Goal: Information Seeking & Learning: Learn about a topic

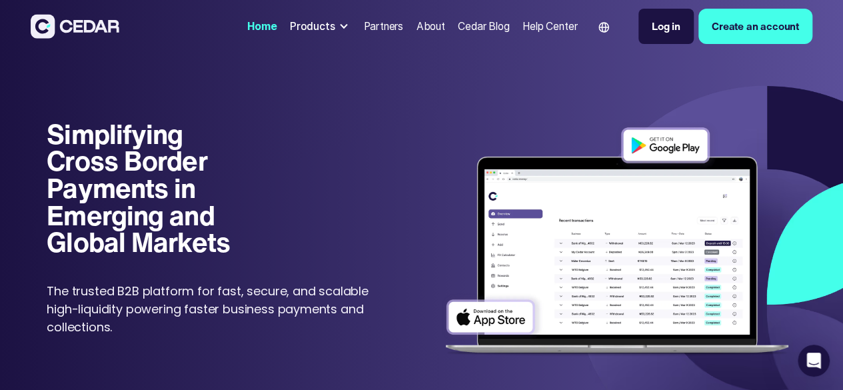
click at [338, 31] on div at bounding box center [343, 26] width 11 height 11
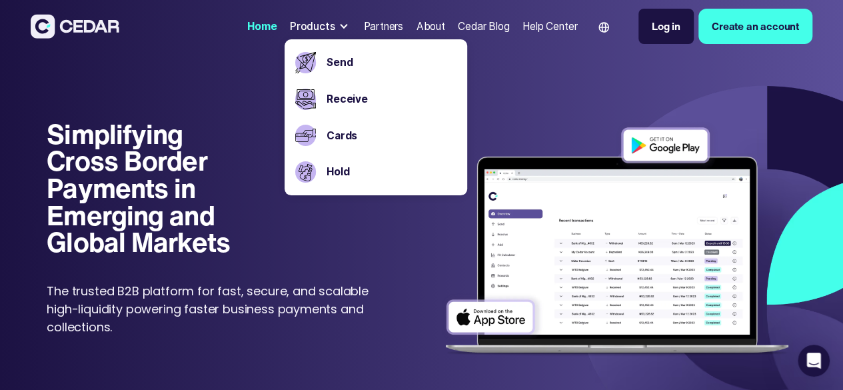
click at [157, 171] on h1 "Simplifying Cross Border Payments in Emerging and Global Markets" at bounding box center [148, 188] width 203 height 135
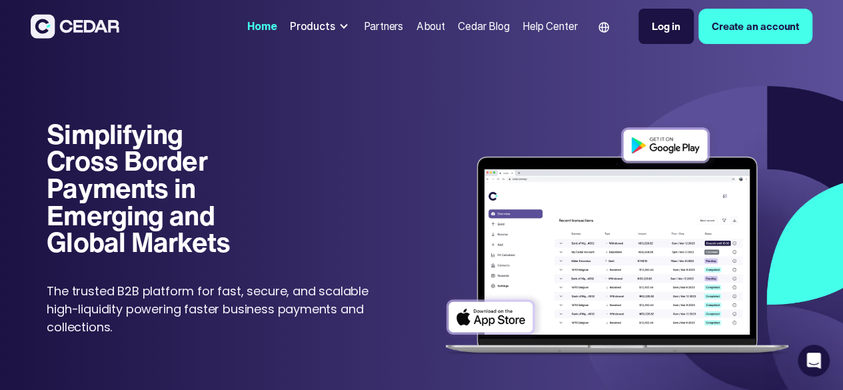
click at [416, 30] on div "About" at bounding box center [430, 26] width 29 height 15
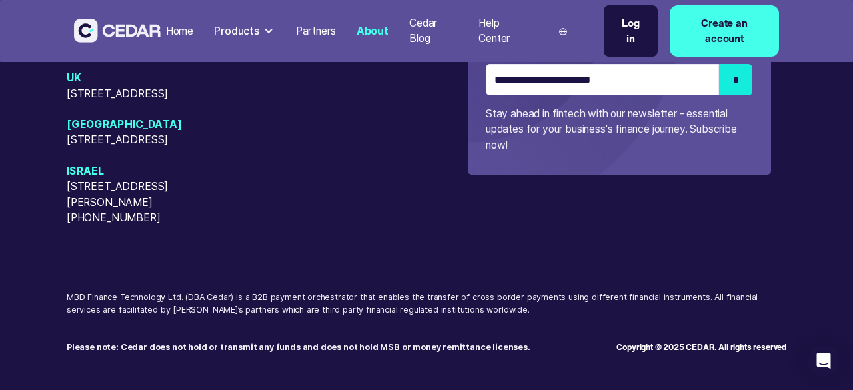
scroll to position [3434, 0]
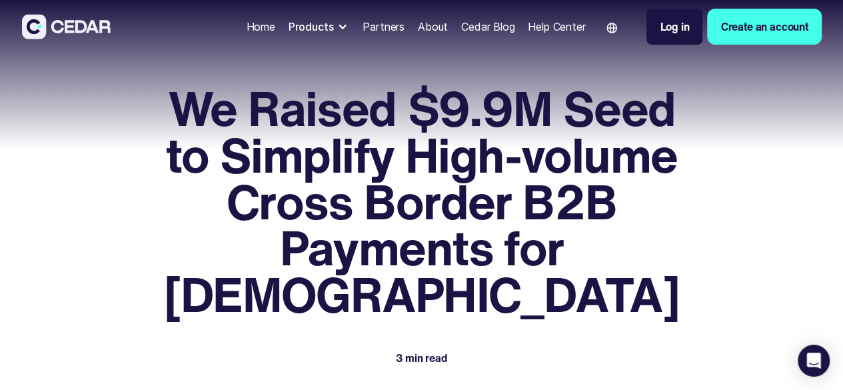
scroll to position [891, 0]
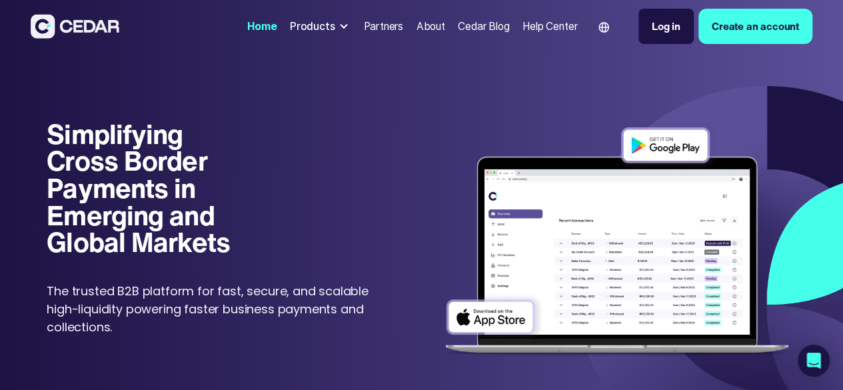
click at [458, 27] on div "Cedar Blog" at bounding box center [483, 26] width 51 height 15
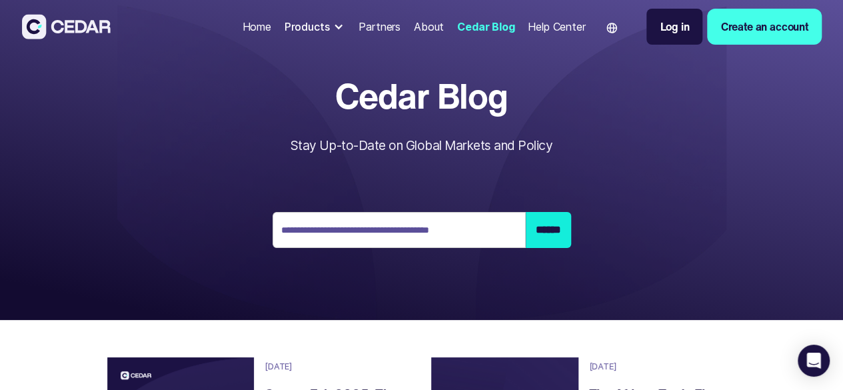
click at [111, 19] on img at bounding box center [66, 26] width 89 height 25
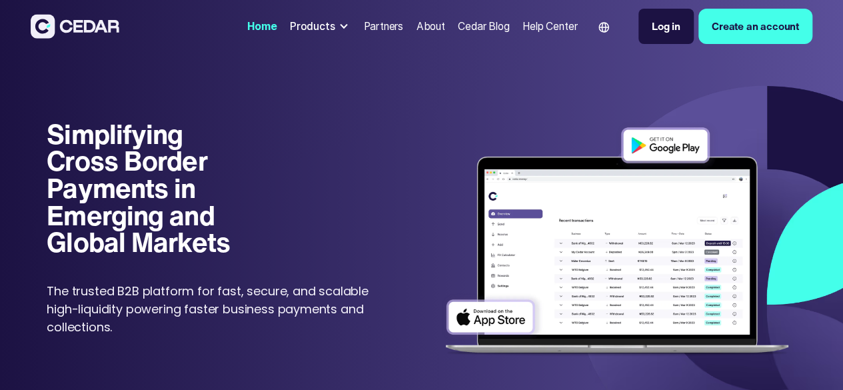
click at [338, 29] on div at bounding box center [343, 26] width 11 height 11
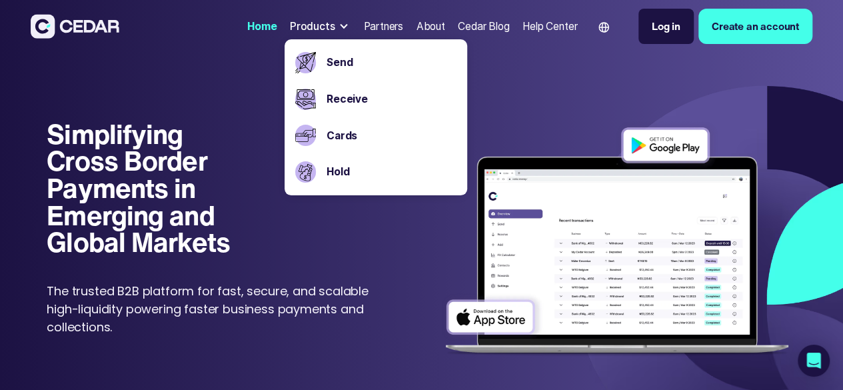
click at [416, 27] on div "About" at bounding box center [430, 26] width 29 height 15
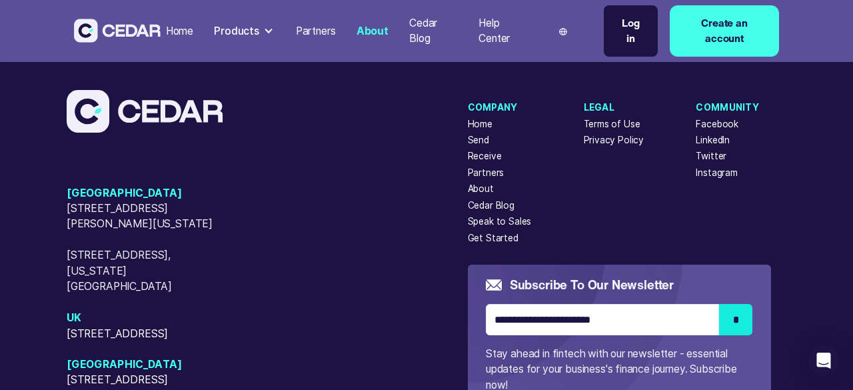
scroll to position [3133, 0]
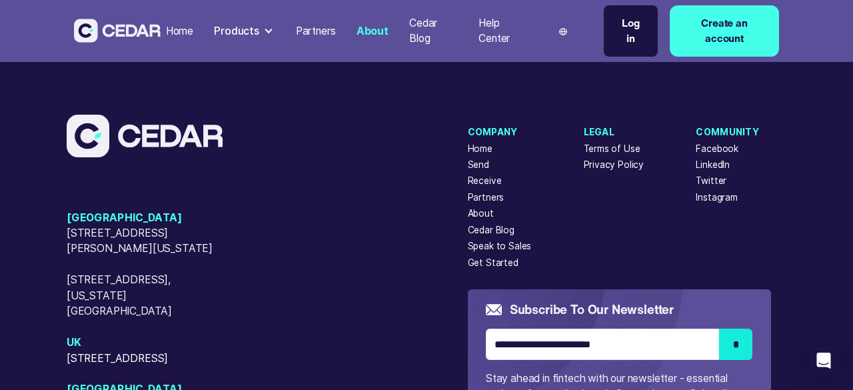
click at [485, 228] on div "Cedar Blog" at bounding box center [491, 230] width 47 height 14
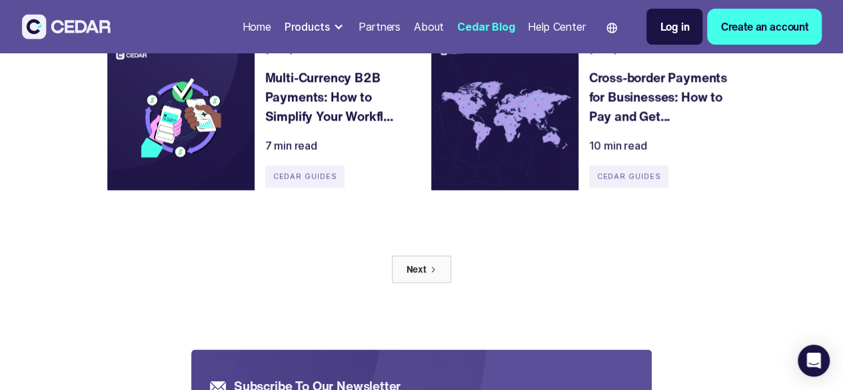
scroll to position [825, 0]
